Goal: Task Accomplishment & Management: Use online tool/utility

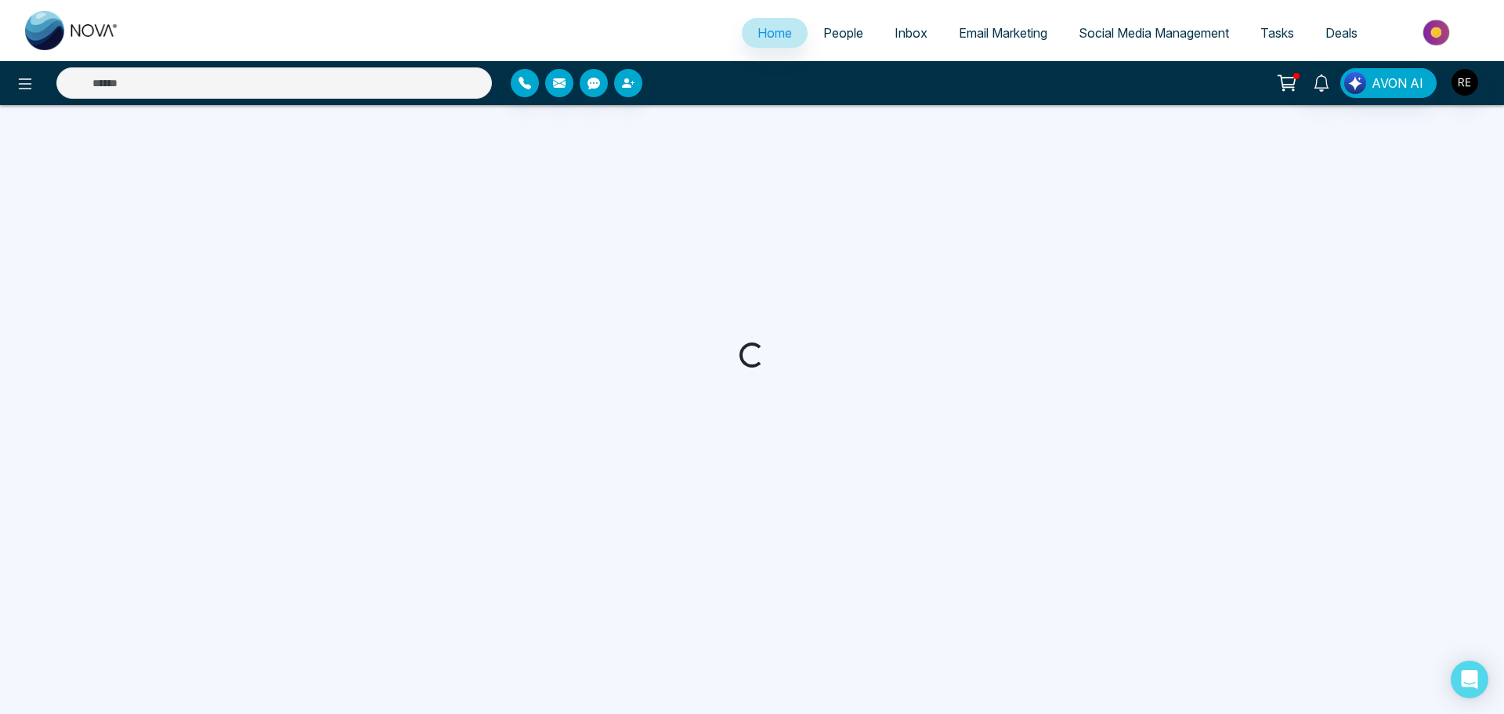
select select "*"
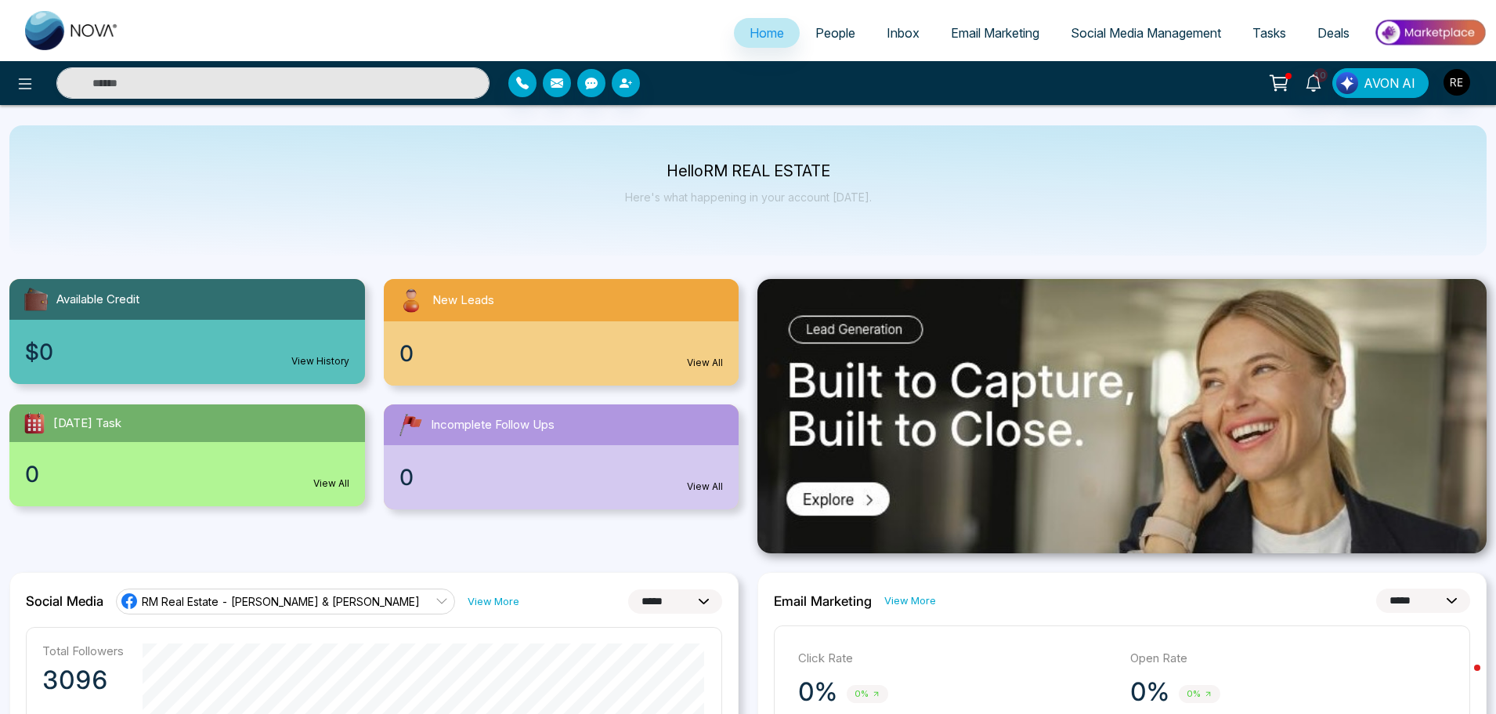
click at [1112, 31] on span "Social Media Management" at bounding box center [1146, 33] width 150 height 16
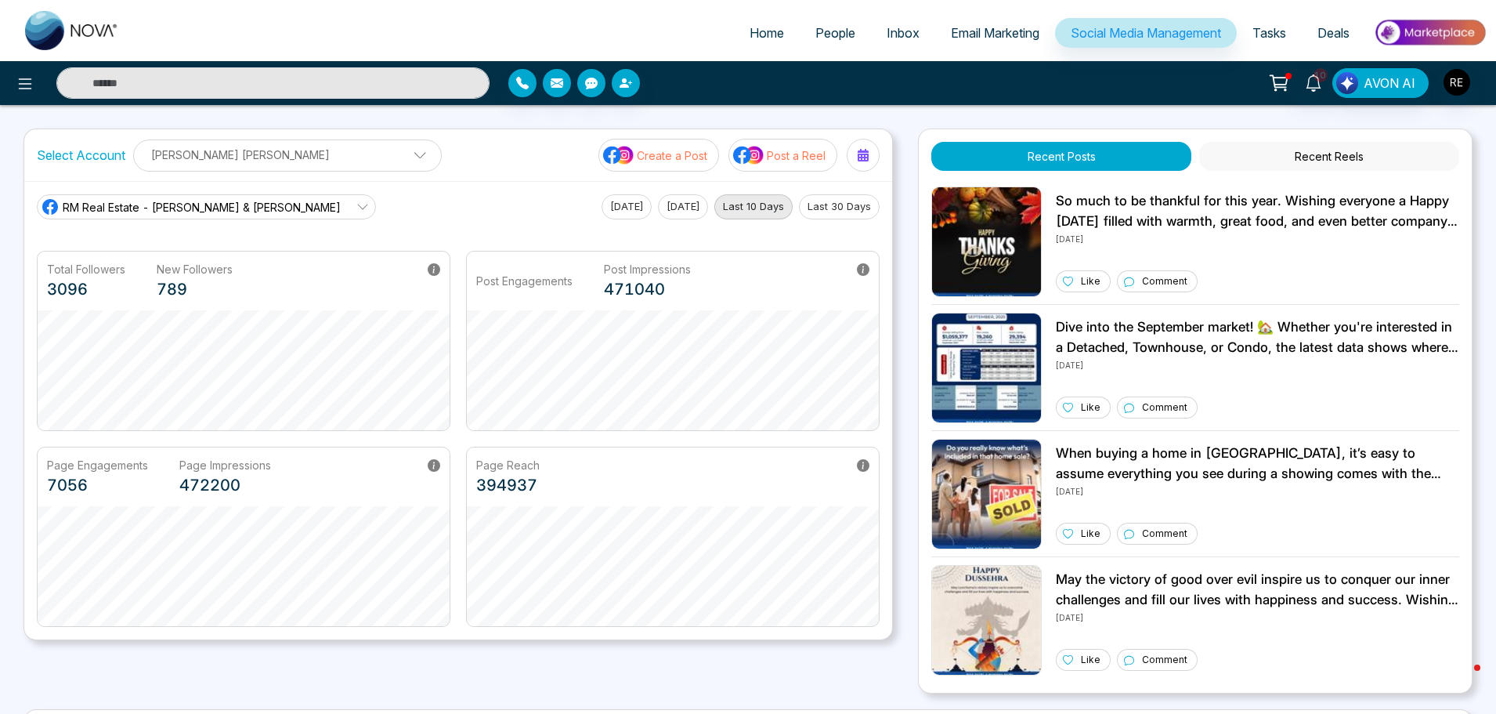
click at [42, 469] on div "Page Engagements 7056 Page Impressions 472200" at bounding box center [244, 476] width 412 height 59
click at [42, 468] on div "Page Engagements 7056 Page Impressions 472200" at bounding box center [245, 476] width 414 height 59
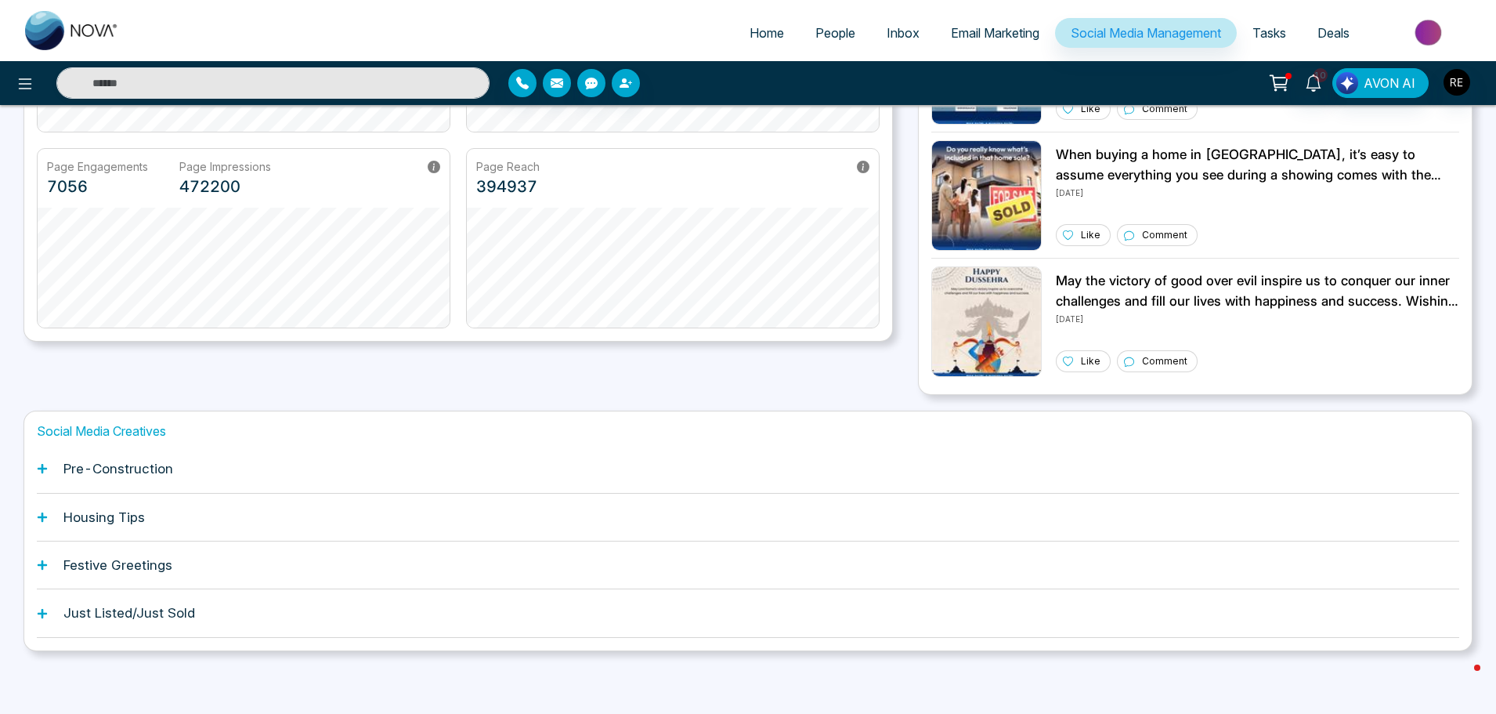
scroll to position [298, 0]
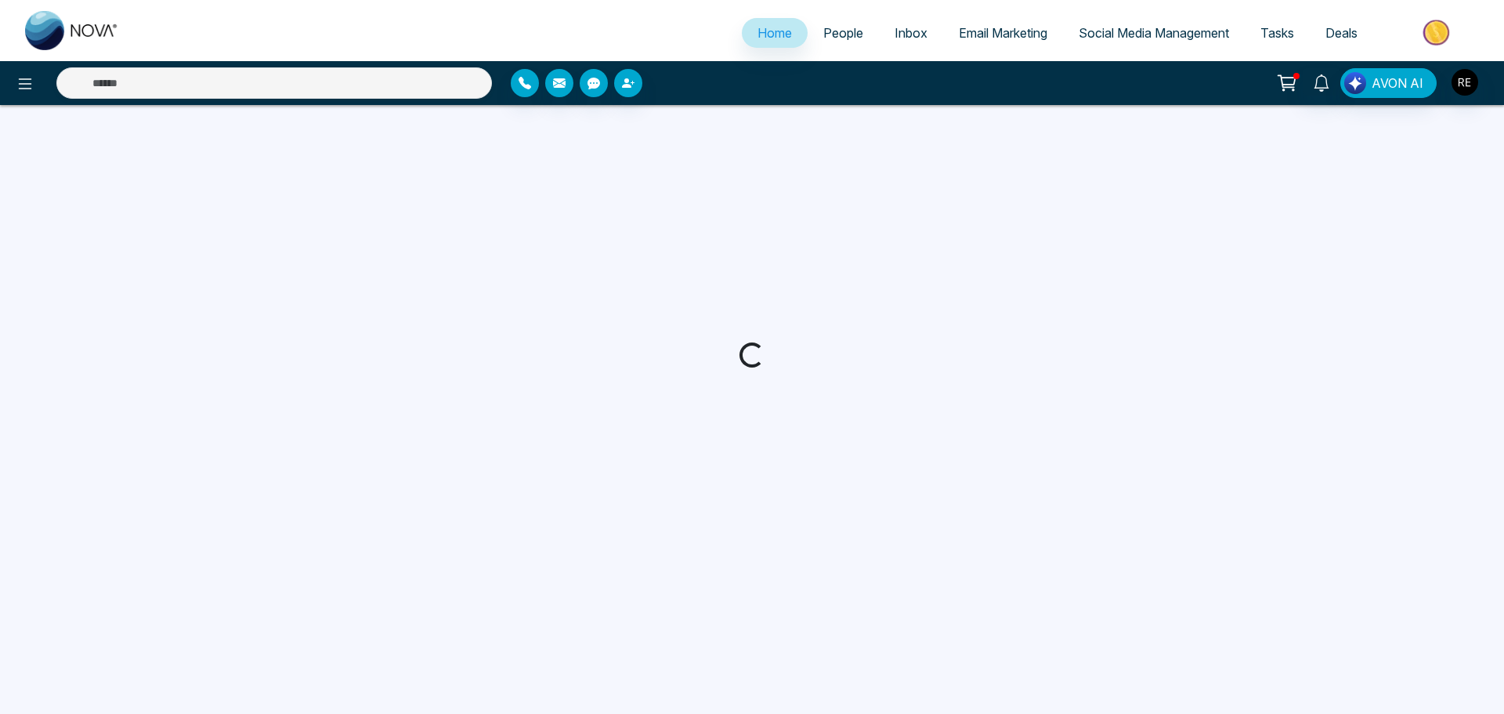
select select "*"
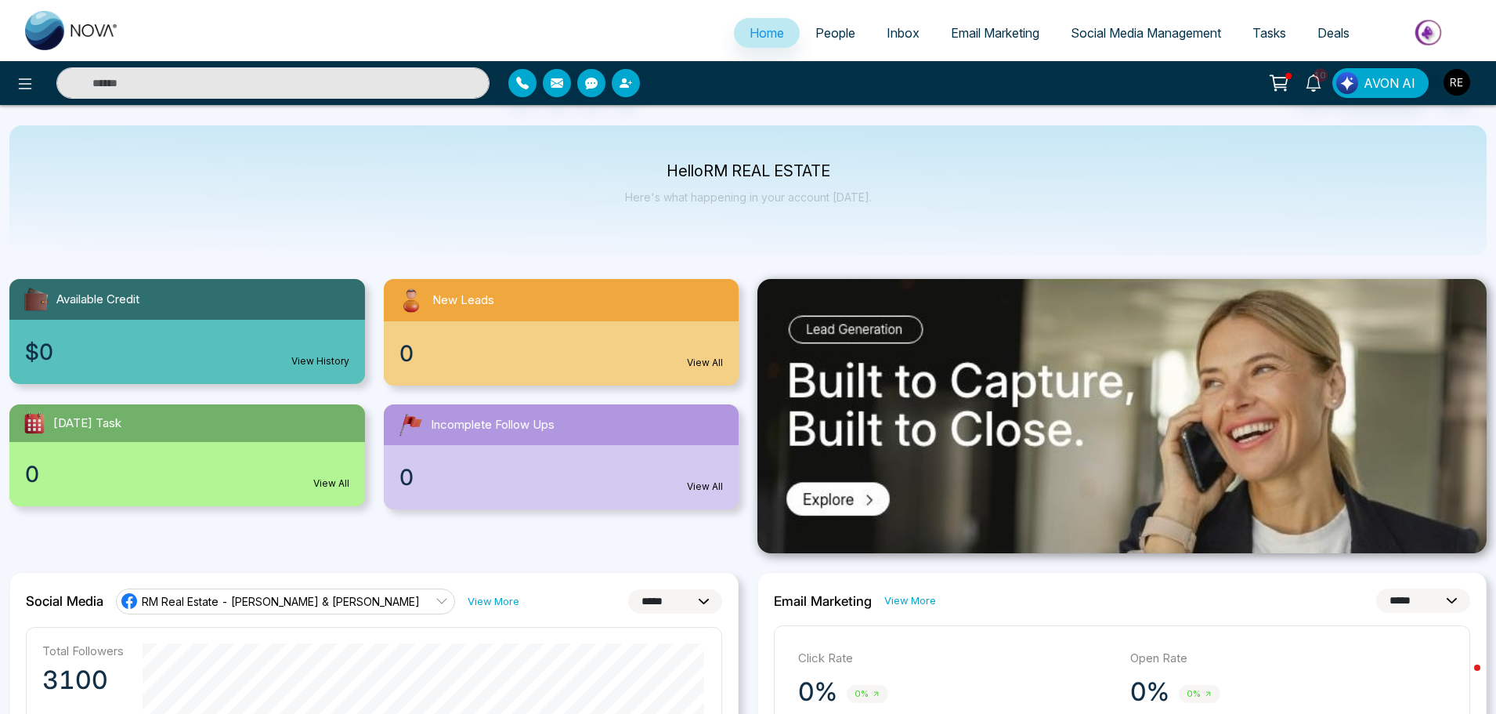
click at [1092, 34] on span "Social Media Management" at bounding box center [1146, 33] width 150 height 16
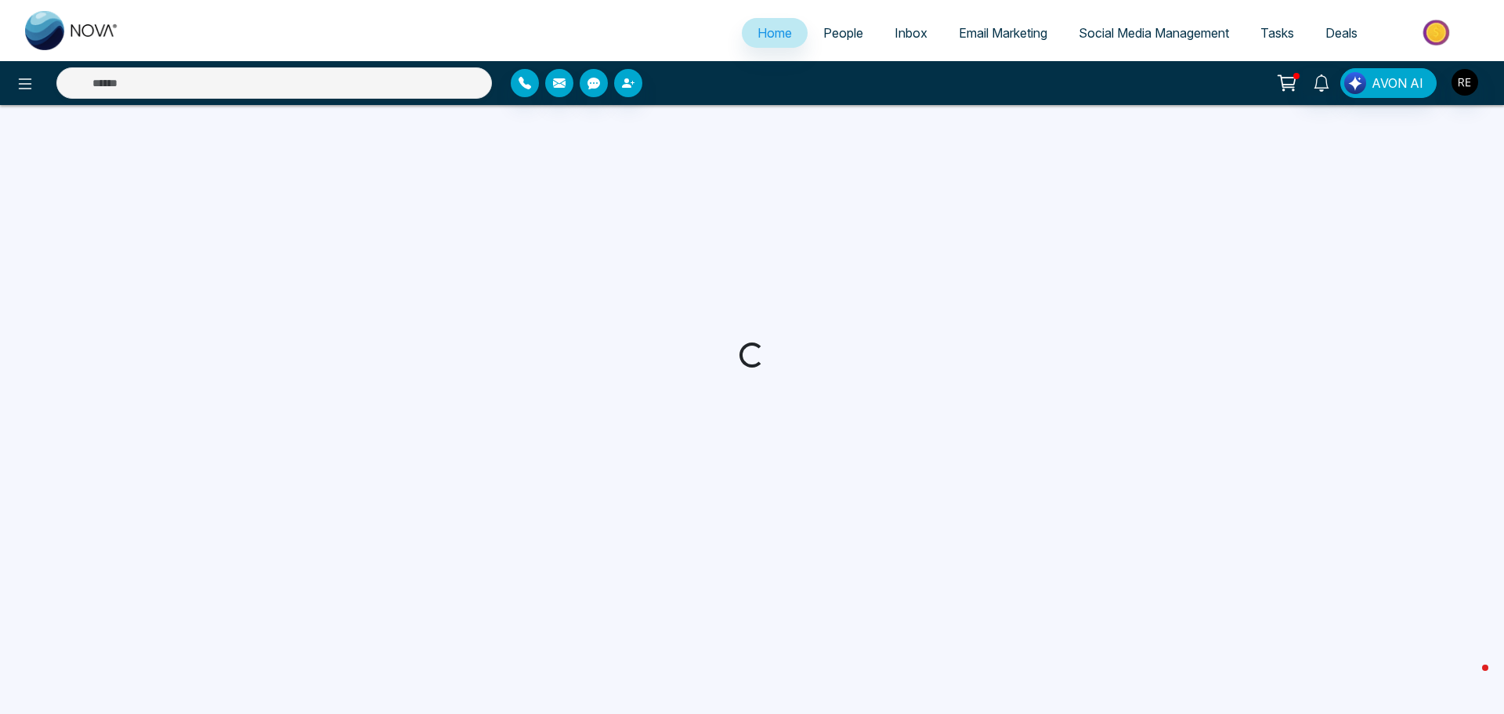
select select "*"
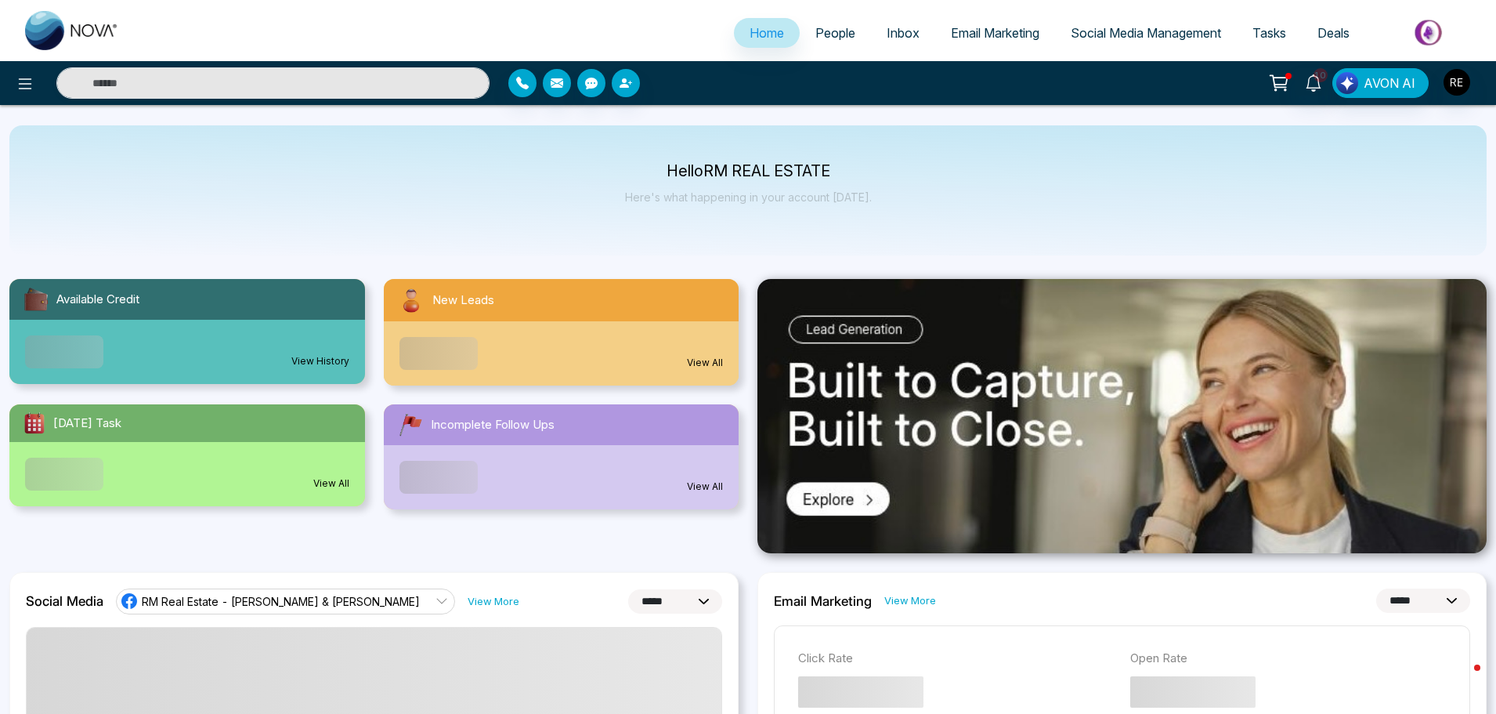
click at [1103, 34] on span "Social Media Management" at bounding box center [1146, 33] width 150 height 16
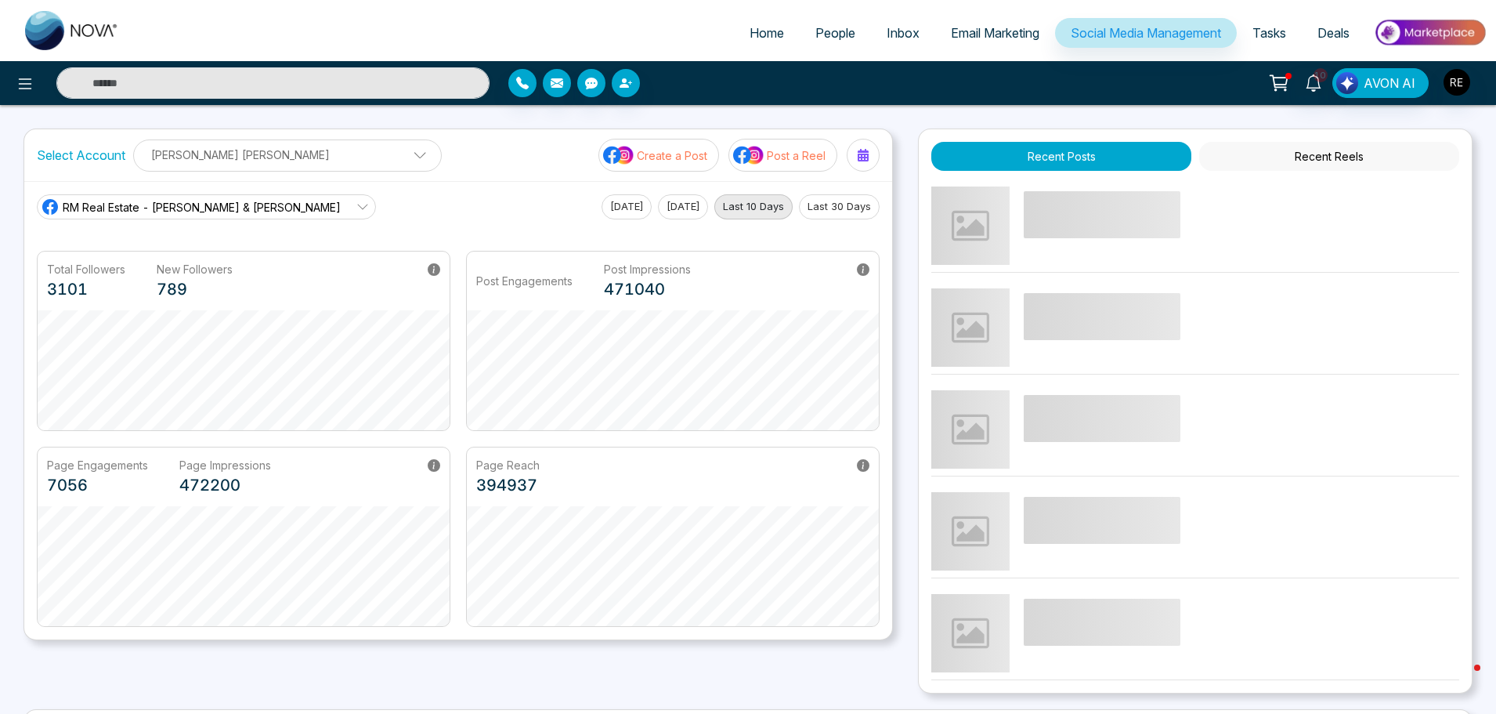
click at [43, 468] on div "Page Engagements 7056 Page Impressions 472200" at bounding box center [244, 476] width 412 height 59
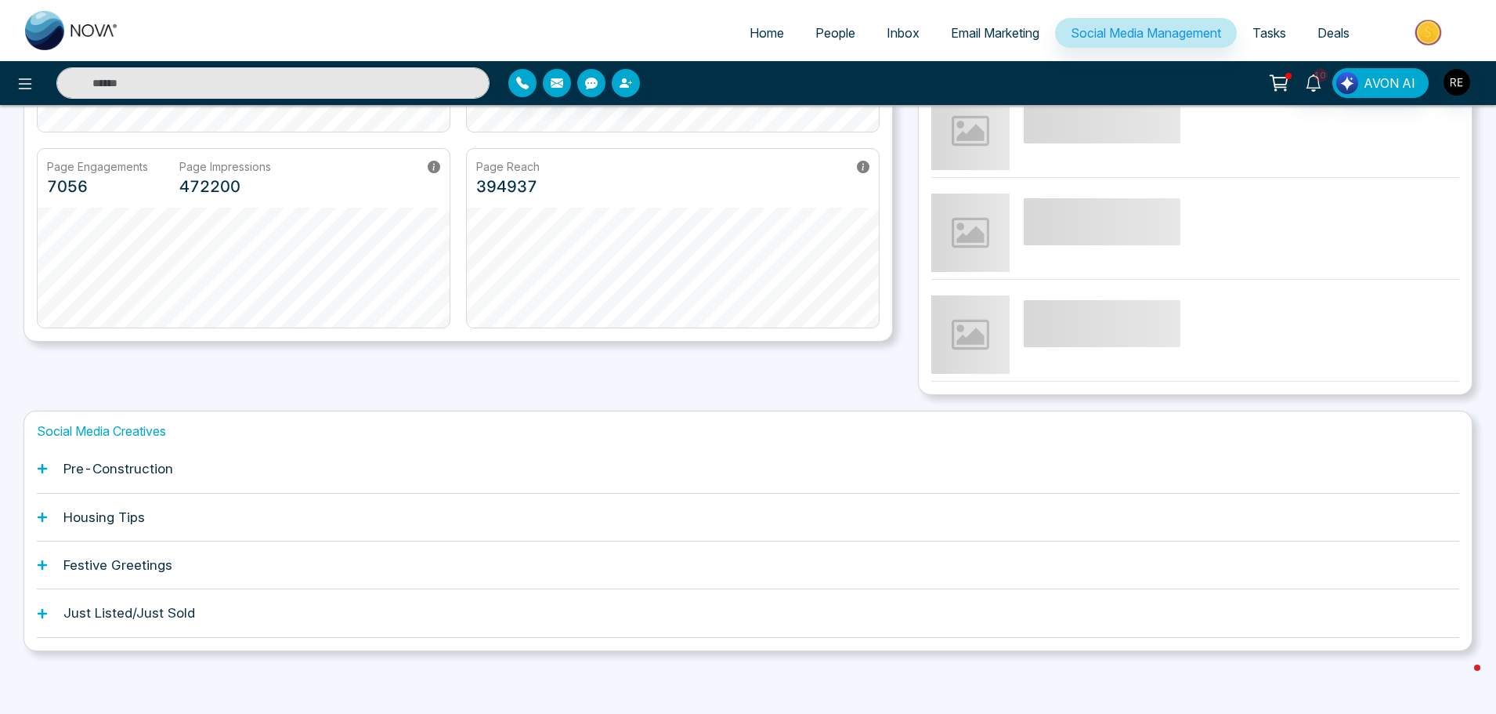
click at [40, 470] on icon at bounding box center [42, 468] width 11 height 11
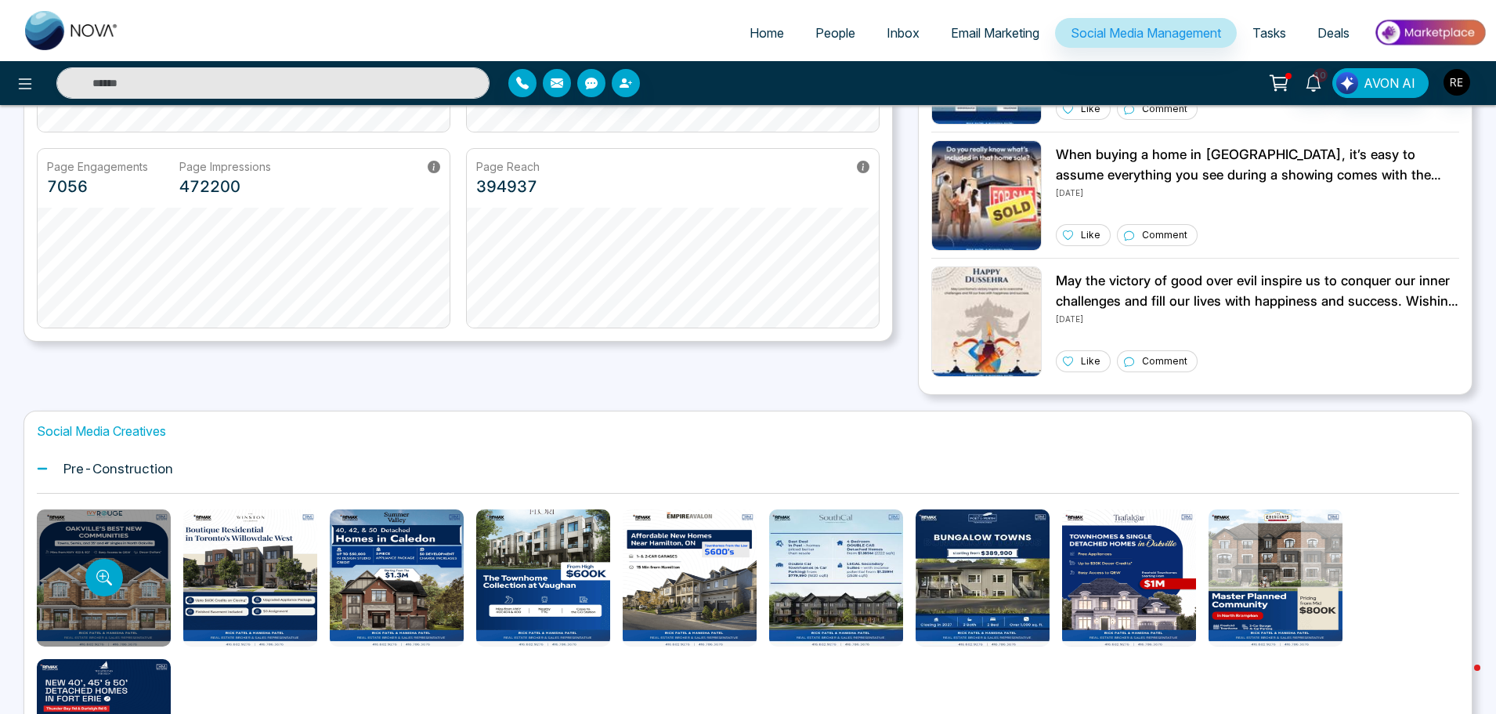
scroll to position [533, 0]
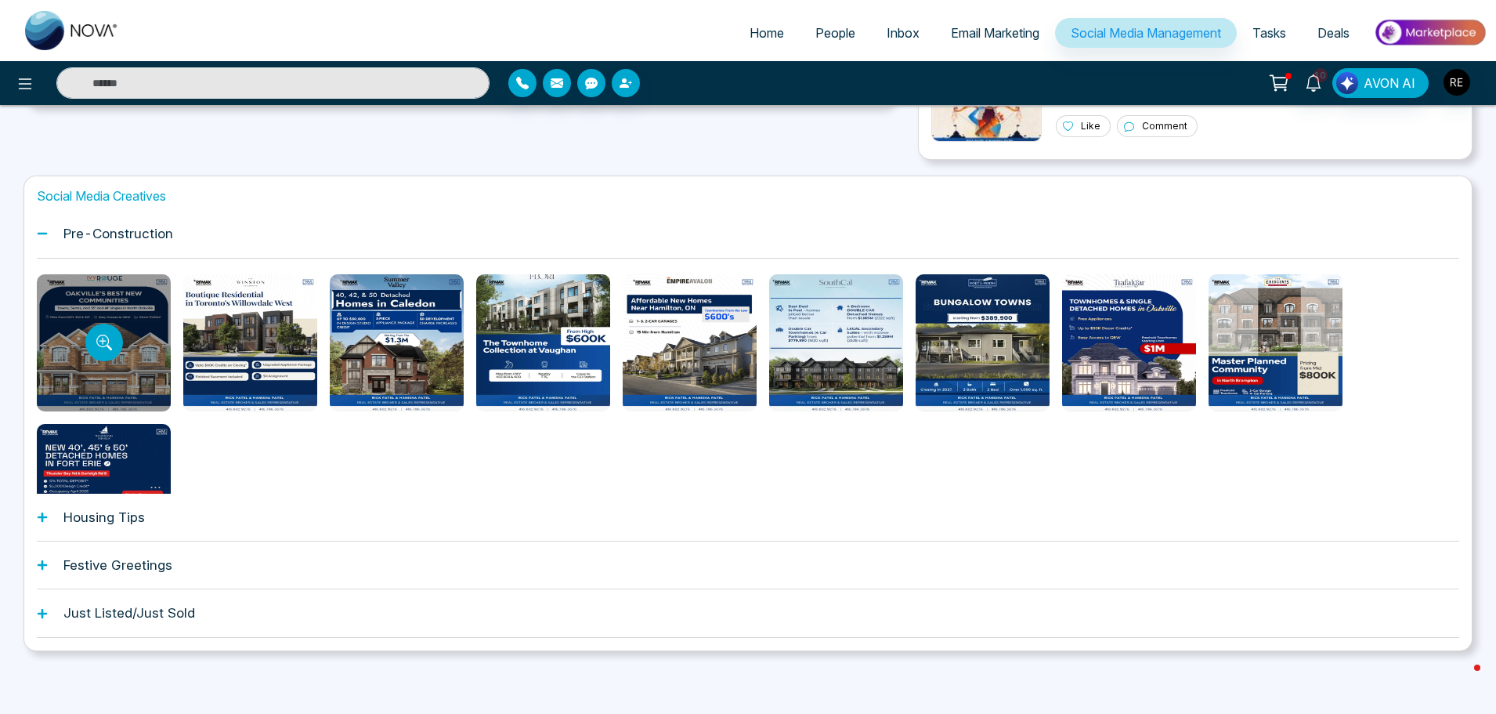
click at [39, 518] on icon at bounding box center [42, 516] width 9 height 9
